Goal: Transaction & Acquisition: Purchase product/service

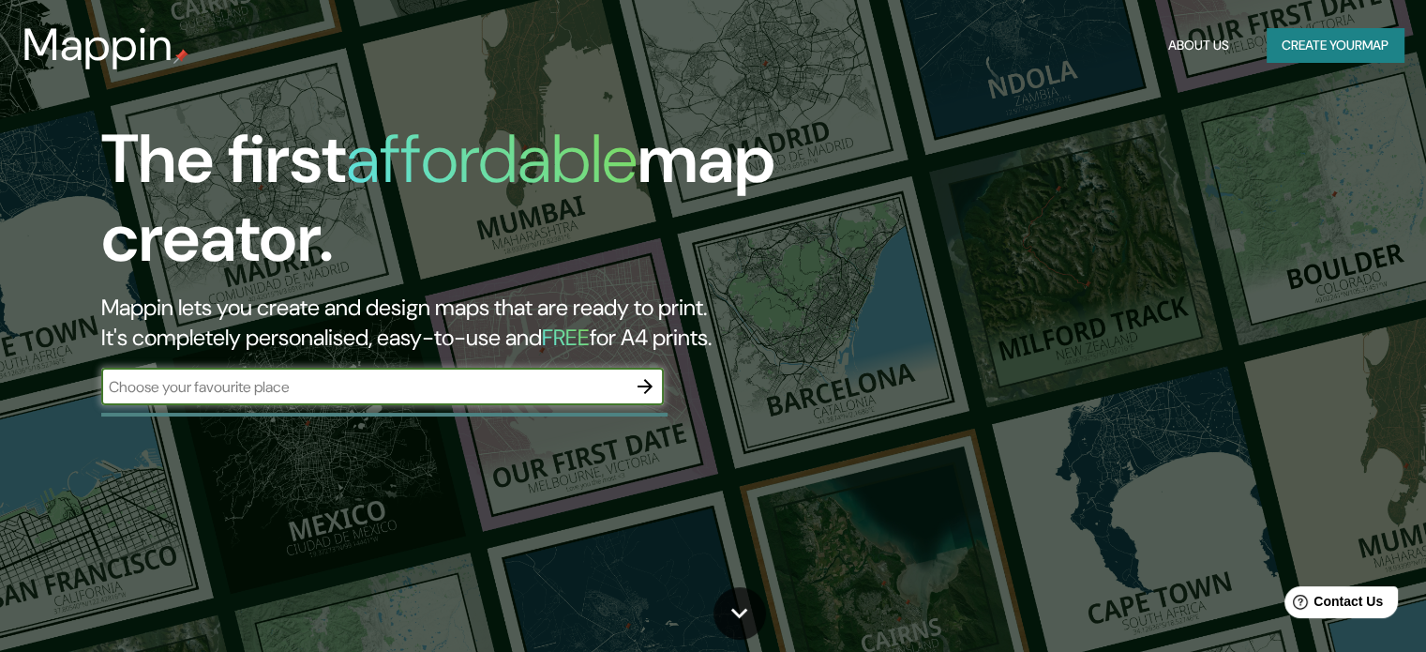
click at [1305, 37] on button "Create your map" at bounding box center [1335, 45] width 137 height 35
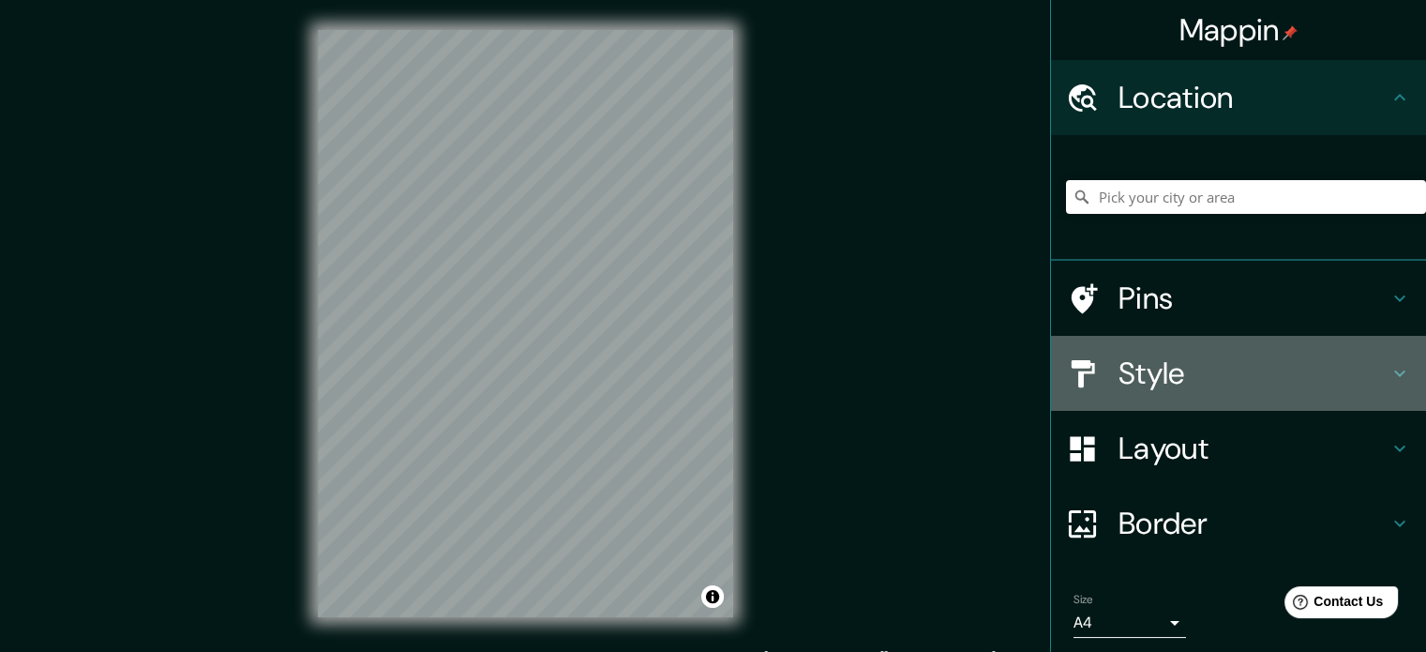
click at [1219, 368] on h4 "Style" at bounding box center [1253, 372] width 270 height 37
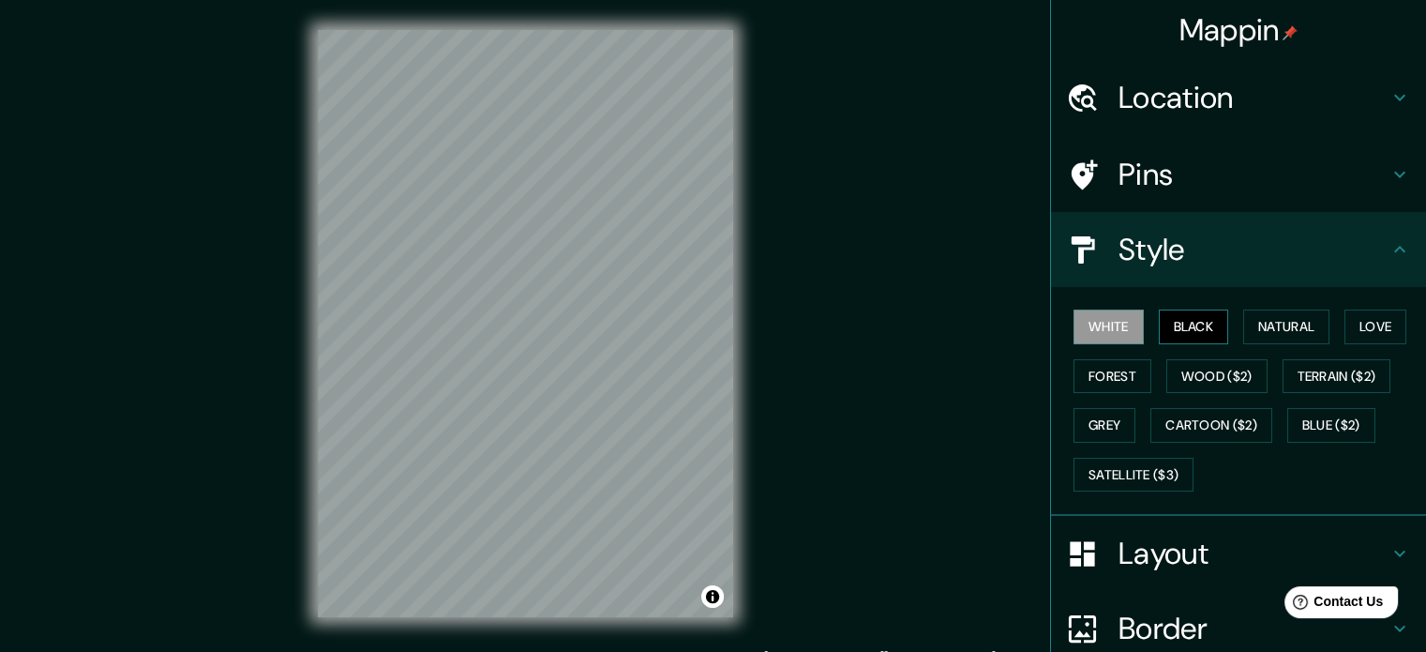
click at [1192, 333] on button "Black" at bounding box center [1194, 326] width 70 height 35
click at [1113, 335] on button "White" at bounding box center [1108, 326] width 70 height 35
click at [1110, 437] on button "Grey" at bounding box center [1104, 425] width 62 height 35
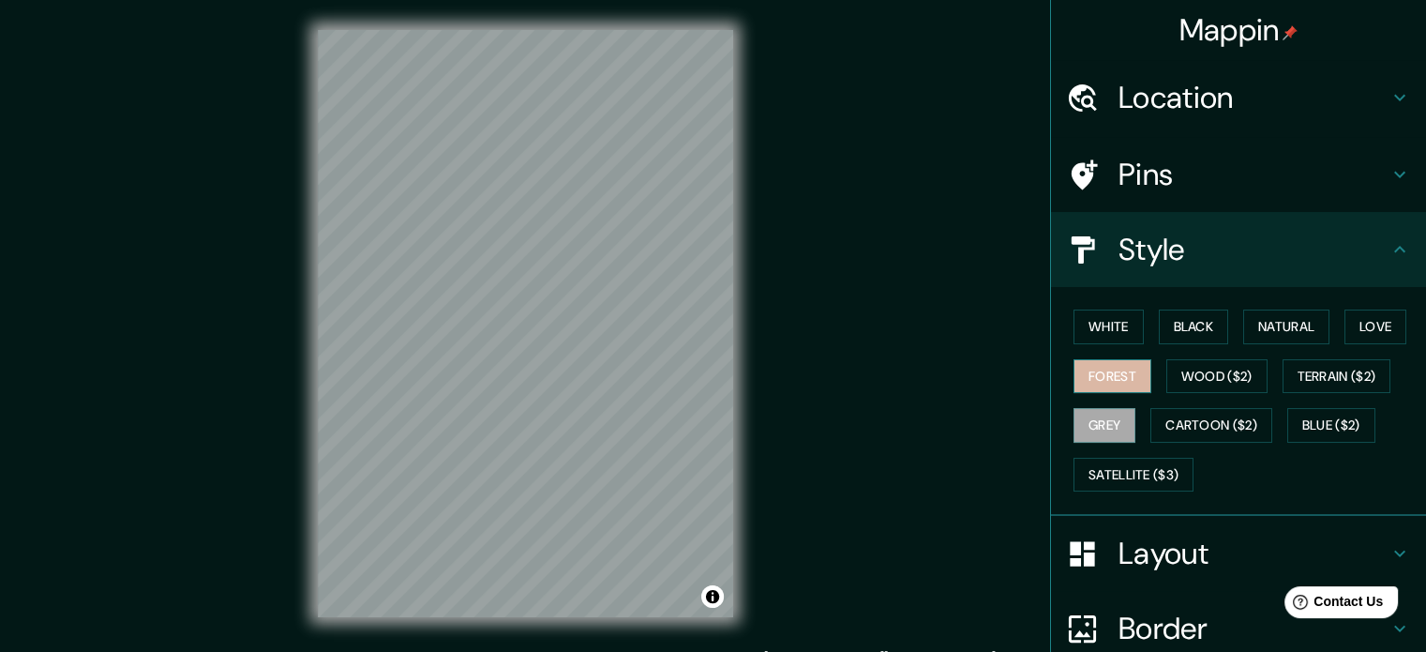
click at [1106, 367] on button "Forest" at bounding box center [1112, 376] width 78 height 35
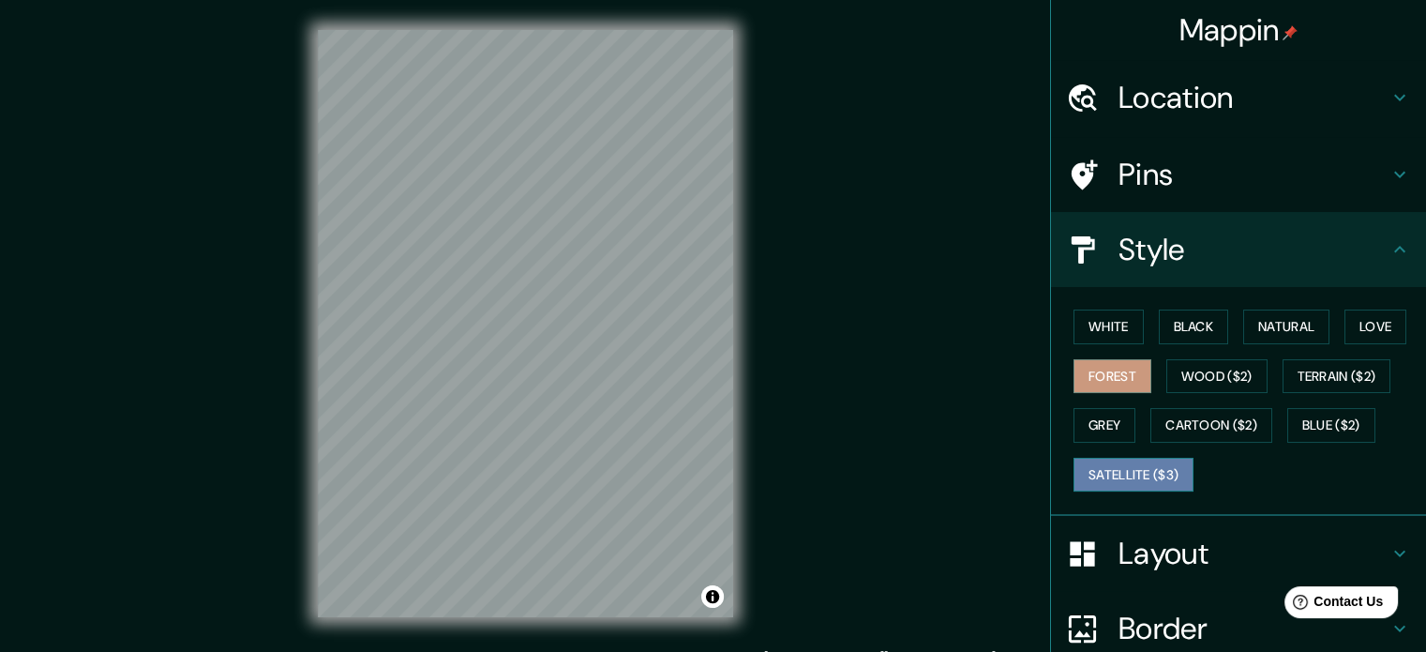
click at [1125, 459] on button "Satellite ($3)" at bounding box center [1133, 474] width 120 height 35
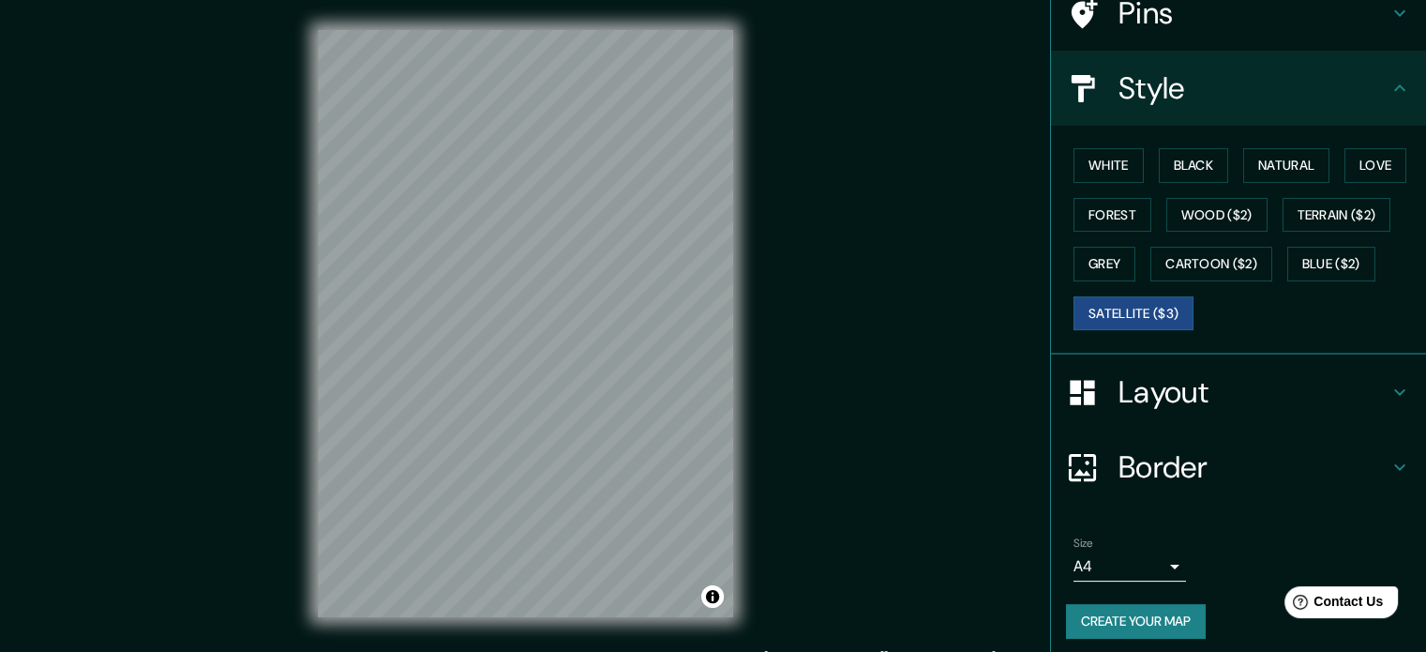
click at [1192, 380] on h4 "Layout" at bounding box center [1253, 391] width 270 height 37
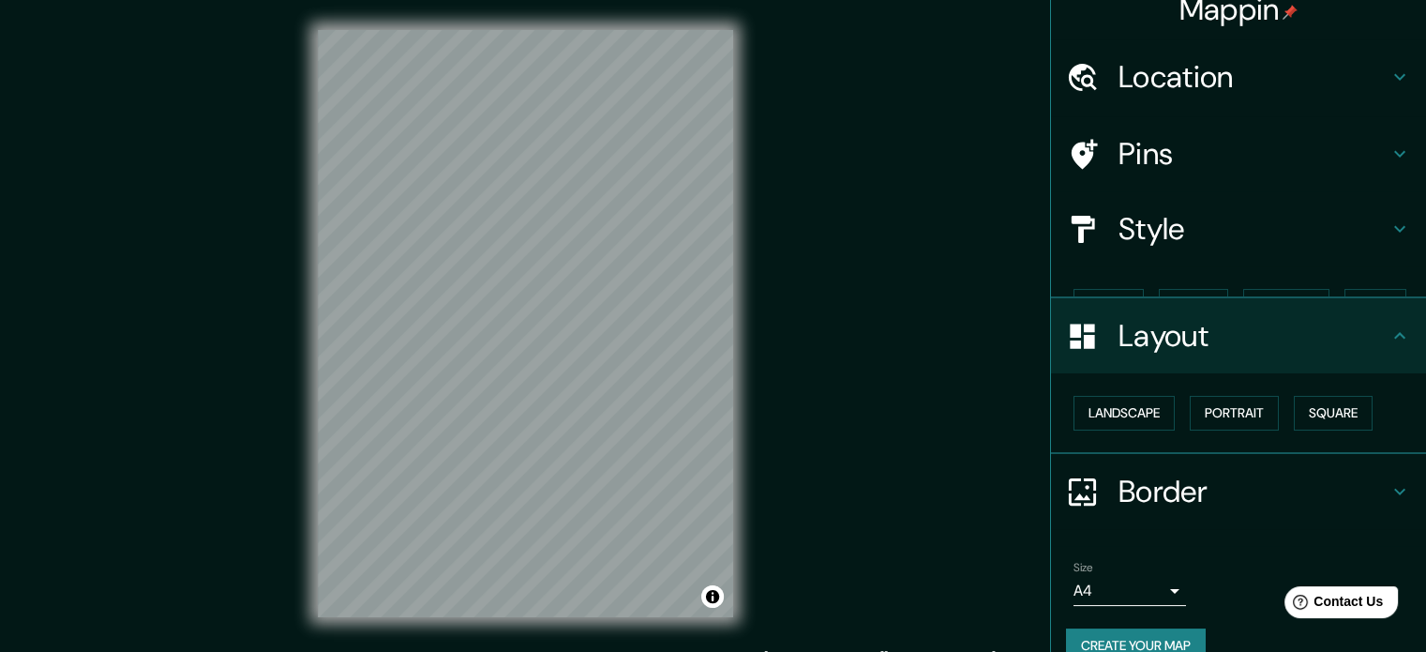
scroll to position [21, 0]
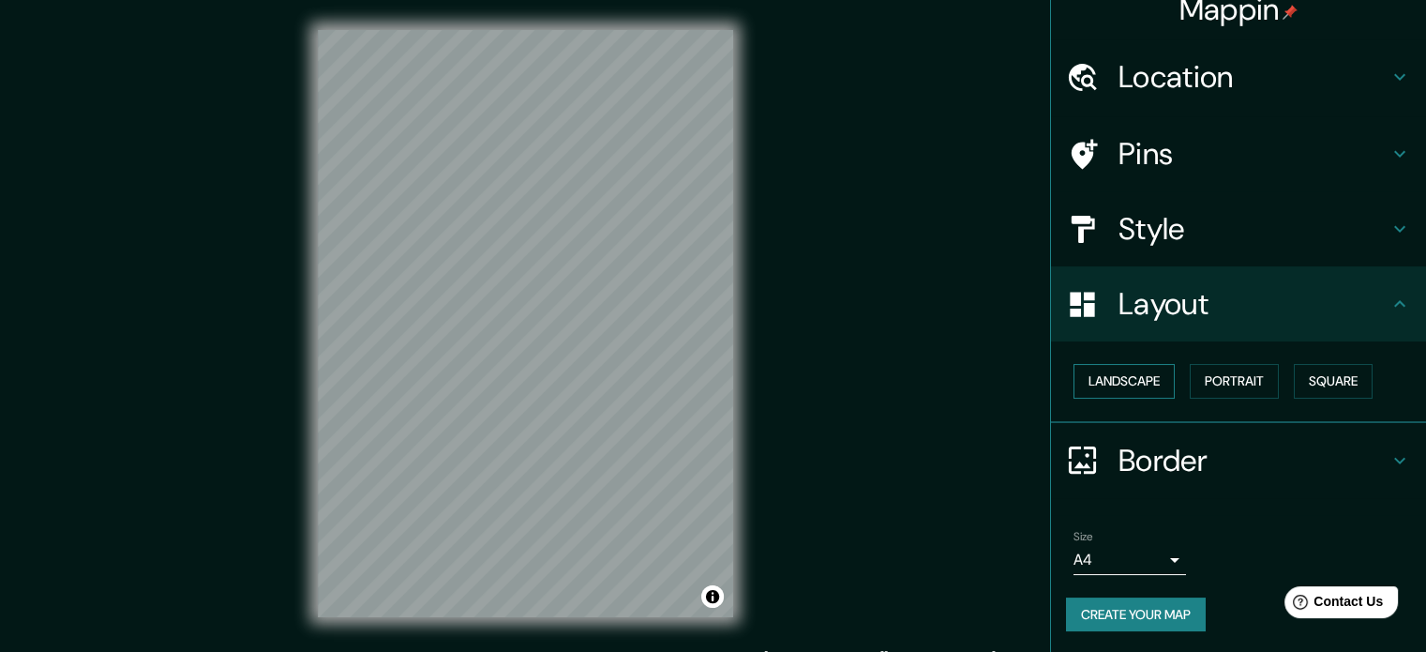
click at [1132, 383] on button "Landscape" at bounding box center [1123, 381] width 101 height 35
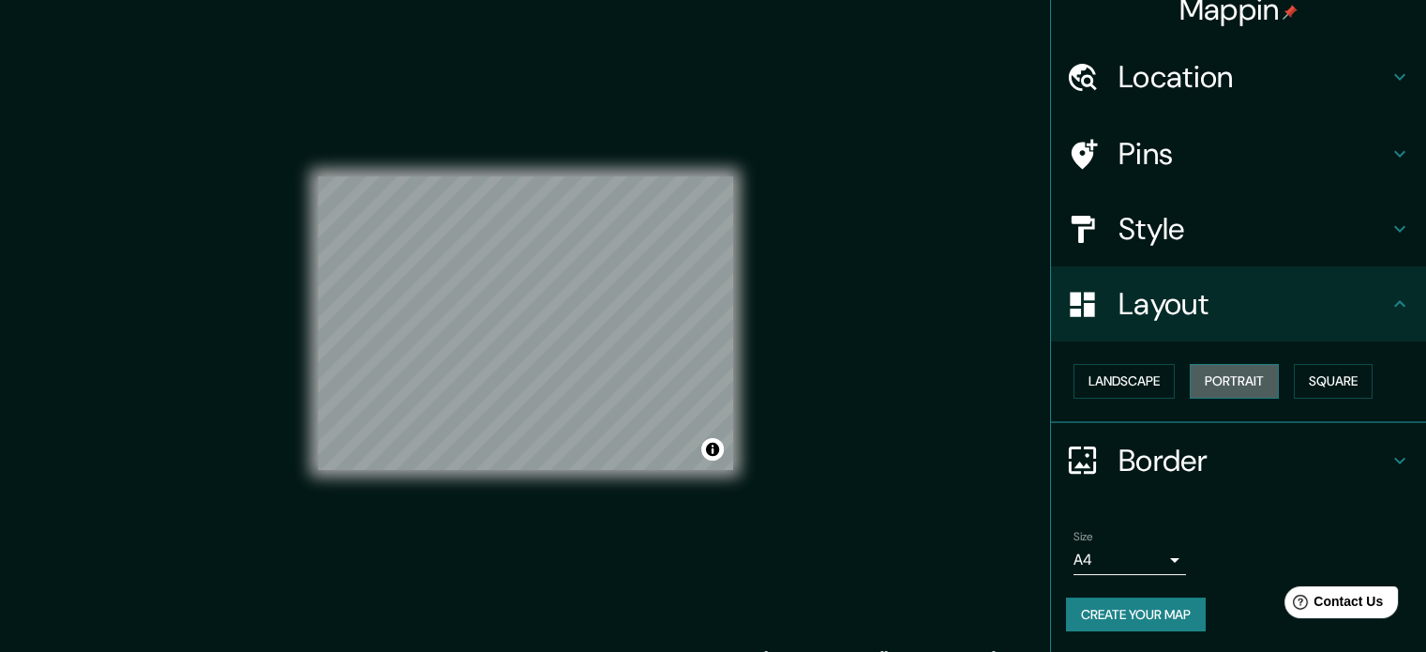
click at [1201, 379] on button "Portrait" at bounding box center [1234, 381] width 89 height 35
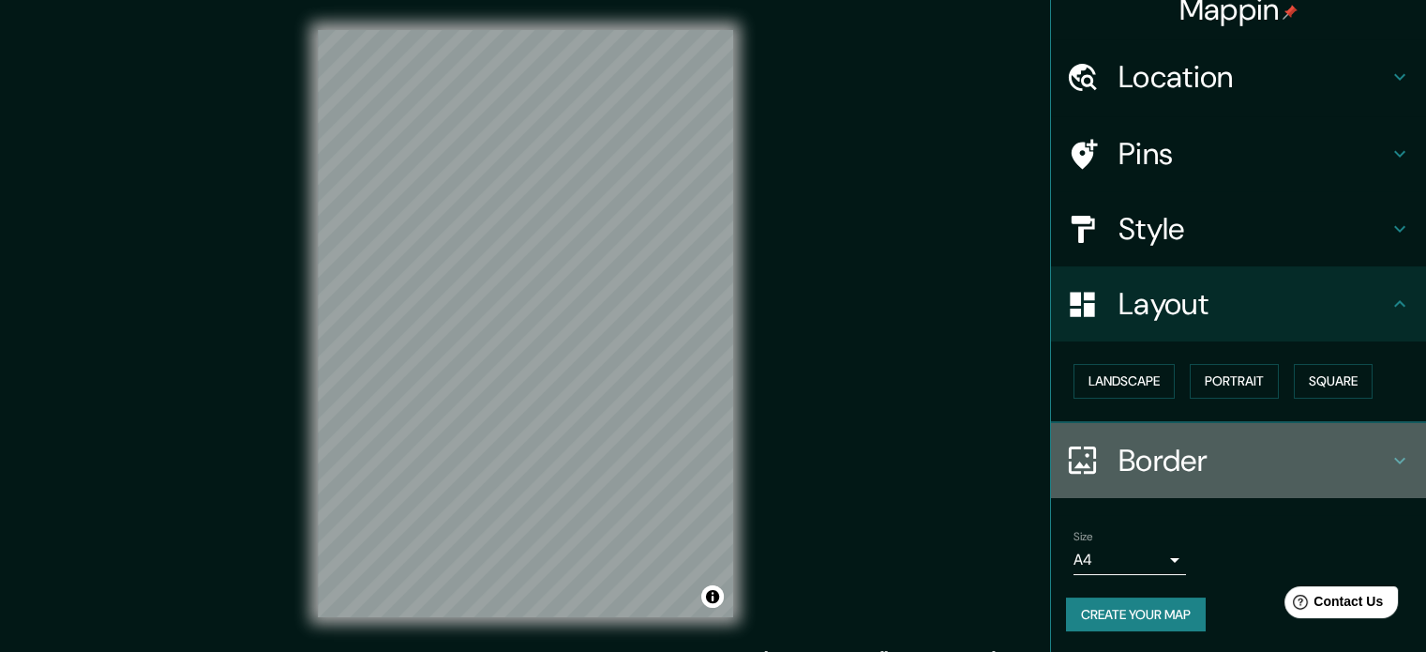
click at [1200, 461] on h4 "Border" at bounding box center [1253, 460] width 270 height 37
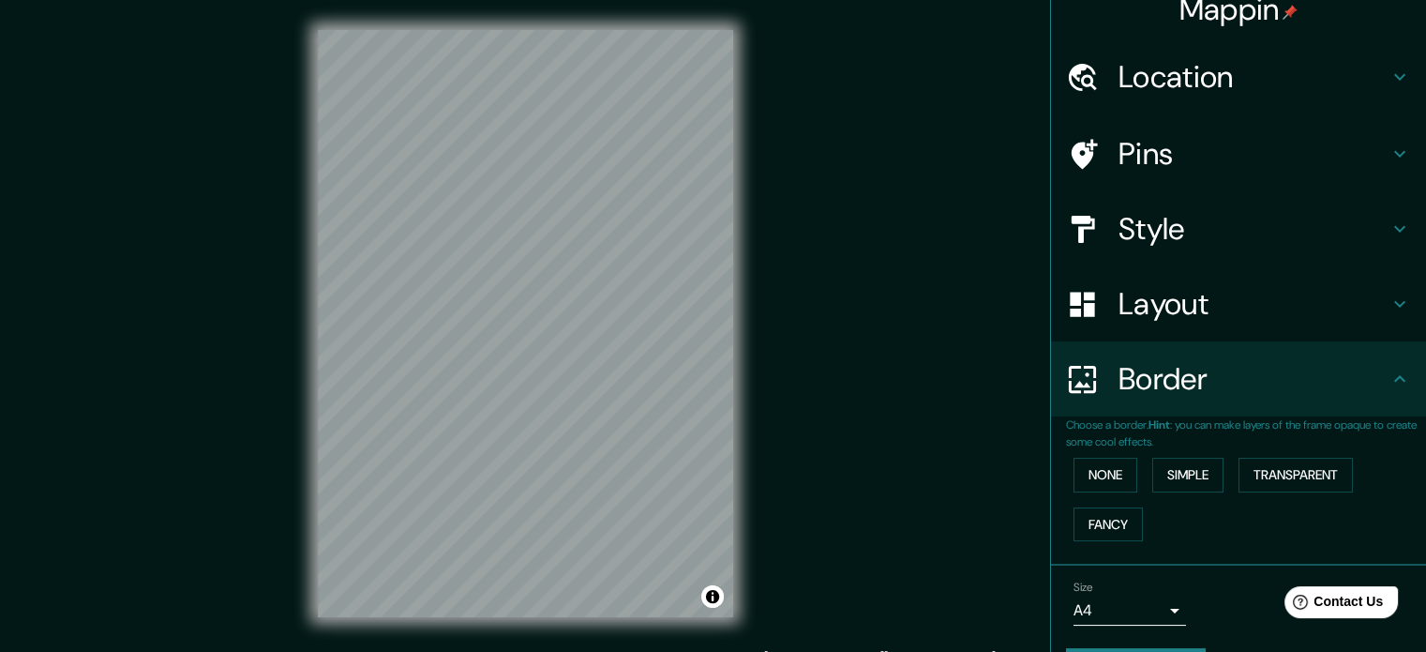
scroll to position [0, 0]
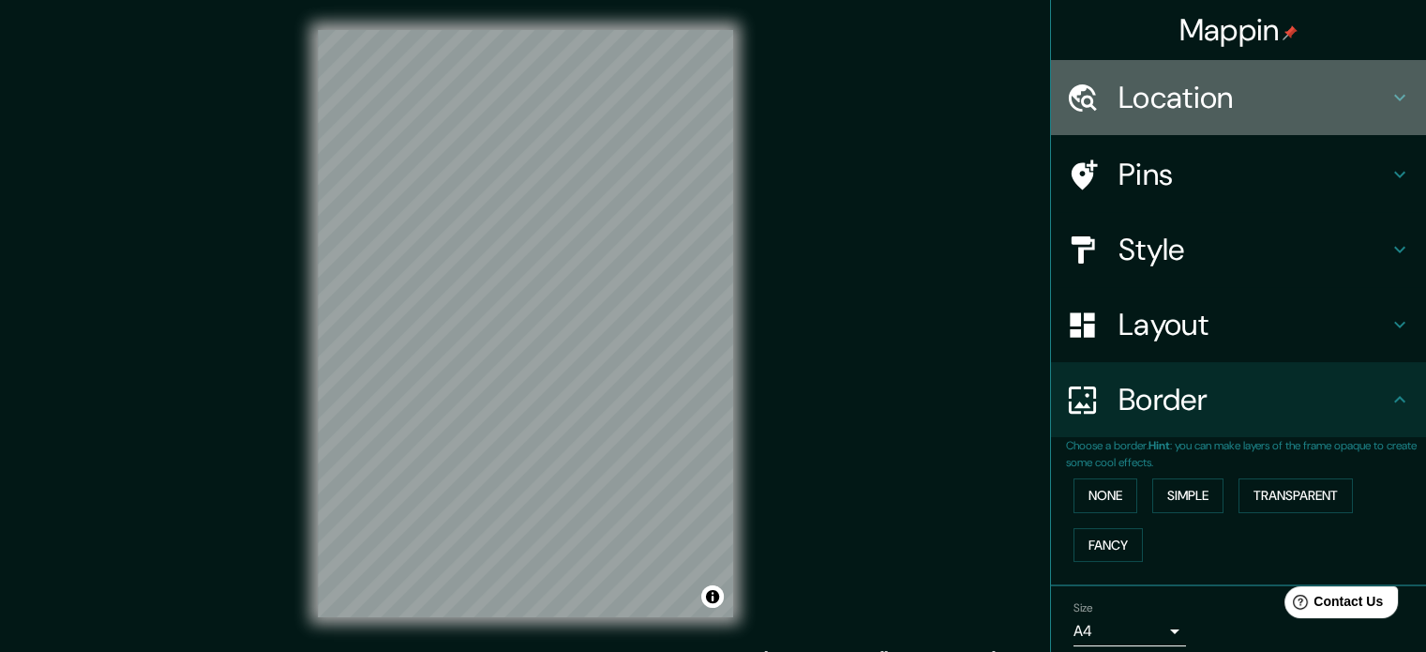
click at [1210, 92] on h4 "Location" at bounding box center [1253, 97] width 270 height 37
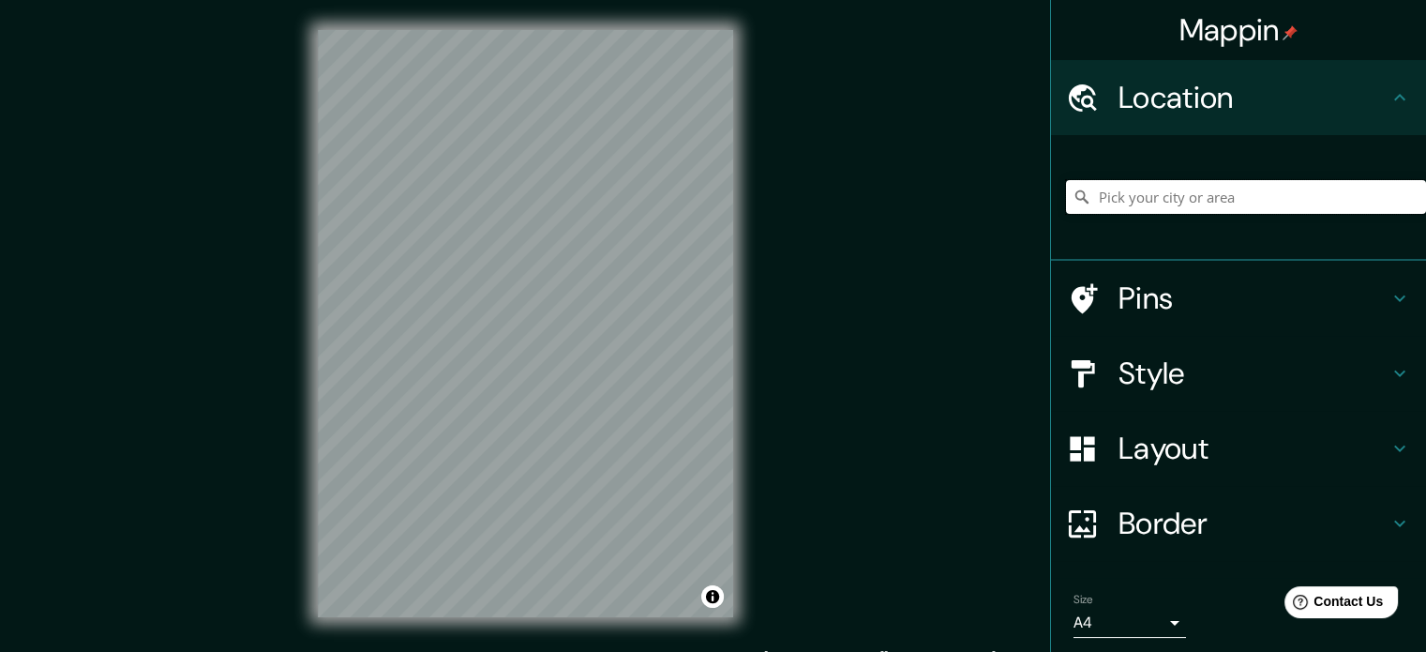
click at [1156, 206] on input "Pick your city or area" at bounding box center [1246, 197] width 360 height 34
type input "bogota"
